Goal: Find specific page/section: Find specific page/section

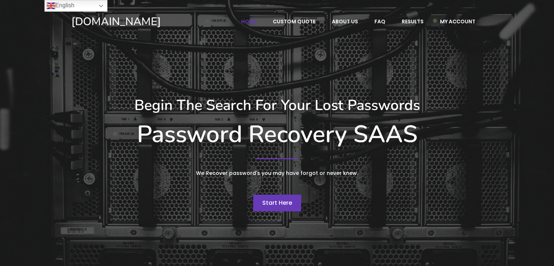
click at [272, 200] on span "Start Here" at bounding box center [277, 203] width 30 height 8
click at [271, 195] on link "Start Here" at bounding box center [277, 203] width 48 height 17
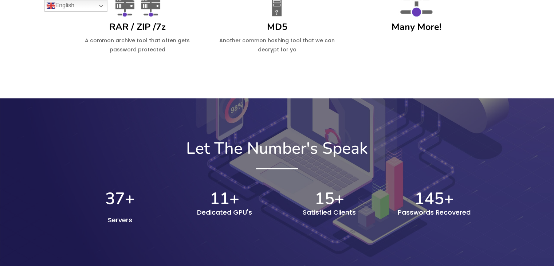
scroll to position [765, 0]
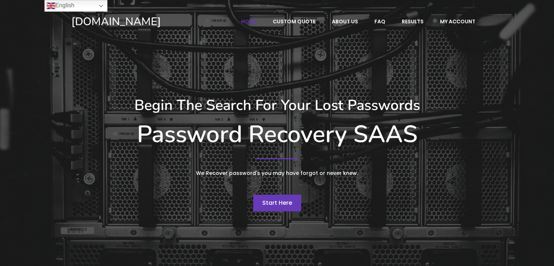
click at [273, 197] on link "Start Here" at bounding box center [277, 203] width 48 height 17
click at [277, 201] on span "Start Here" at bounding box center [277, 203] width 30 height 8
click at [276, 183] on div "Begin The Search For Your Lost Passwords Password Recovery SAAS We Recover pass…" at bounding box center [277, 154] width 419 height 122
